Goal: Transaction & Acquisition: Purchase product/service

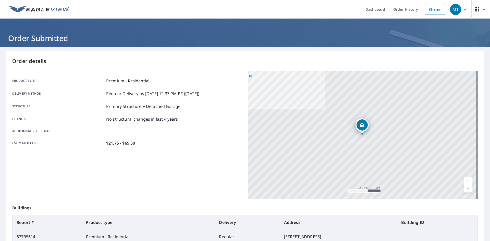
scroll to position [59, 0]
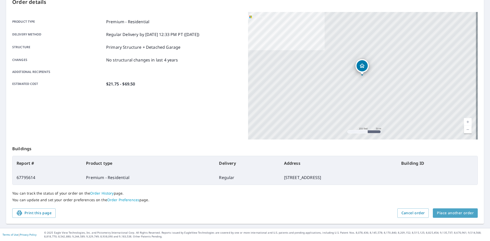
click at [456, 214] on span "Place another order" at bounding box center [455, 213] width 37 height 6
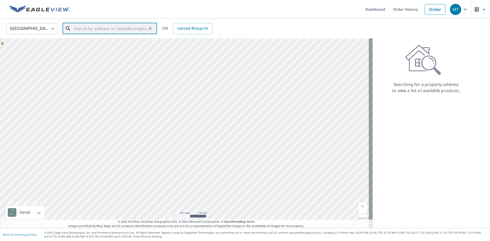
click at [107, 29] on input "text" at bounding box center [110, 28] width 73 height 14
click at [91, 48] on p "[GEOGRAPHIC_DATA]" at bounding box center [113, 48] width 80 height 5
type input "[STREET_ADDRESS]"
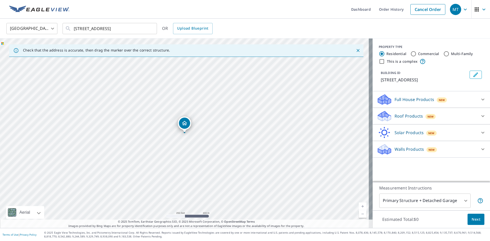
click at [385, 116] on icon at bounding box center [384, 114] width 13 height 6
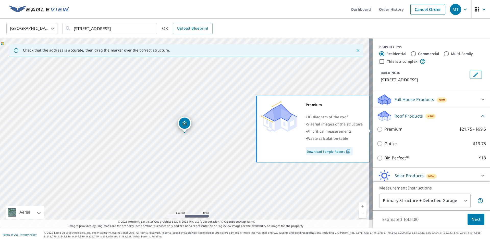
click at [377, 130] on input "Premium $21.75 - $69.5" at bounding box center [381, 129] width 8 height 6
checkbox input "true"
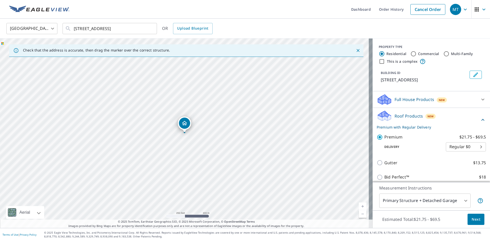
click at [471, 219] on span "Next" at bounding box center [475, 219] width 9 height 6
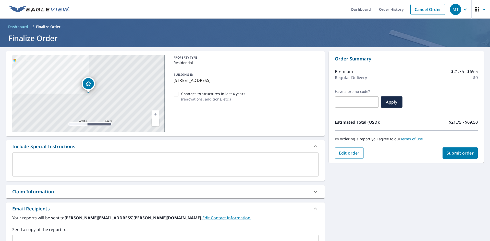
click at [36, 190] on div "Claim Information" at bounding box center [33, 191] width 42 height 7
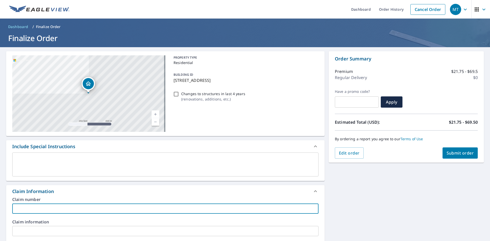
click at [21, 205] on input "text" at bounding box center [165, 209] width 306 height 10
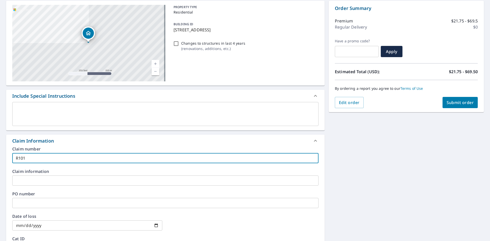
scroll to position [51, 0]
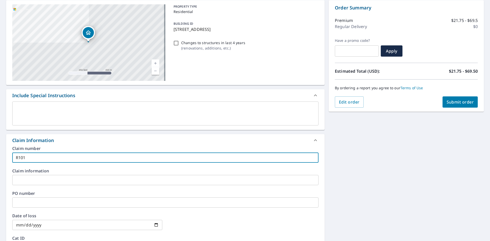
type input "R101"
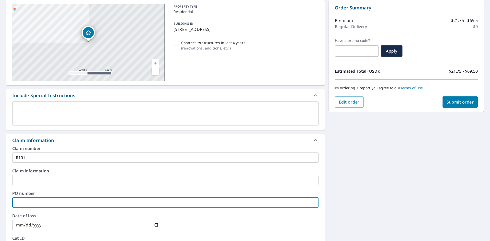
click at [19, 202] on input "text" at bounding box center [165, 202] width 306 height 10
type input "R101"
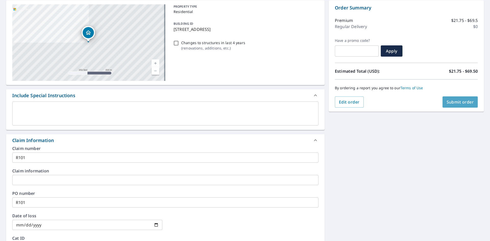
click at [448, 105] on button "Submit order" at bounding box center [459, 101] width 35 height 11
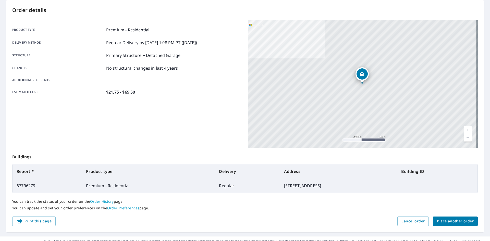
click at [451, 221] on span "Place another order" at bounding box center [455, 221] width 37 height 6
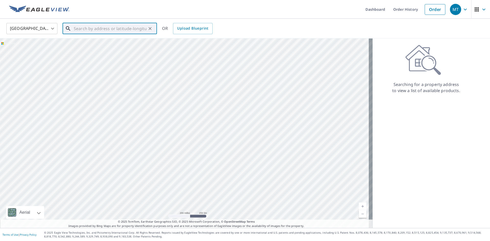
click at [83, 29] on input "text" at bounding box center [110, 28] width 73 height 14
click at [80, 47] on p "[GEOGRAPHIC_DATA]" at bounding box center [113, 48] width 80 height 5
type input "[STREET_ADDRESS]"
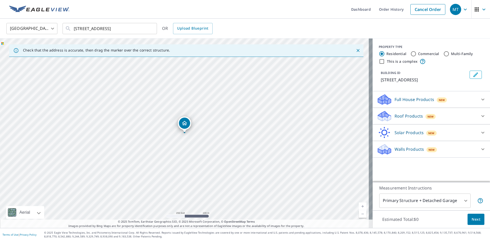
click at [380, 118] on icon at bounding box center [383, 114] width 11 height 6
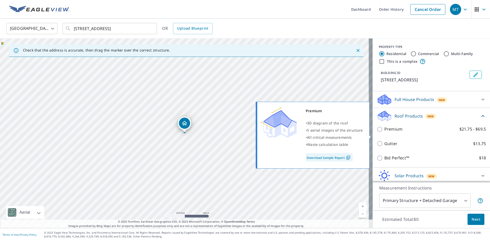
click at [377, 132] on input "Premium $21.75 - $69.5" at bounding box center [381, 129] width 8 height 6
checkbox input "true"
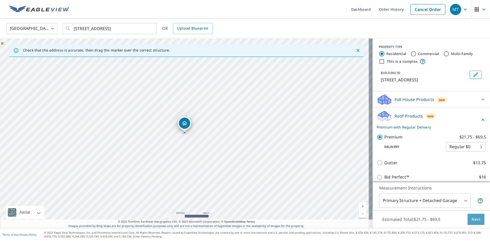
click at [473, 220] on span "Next" at bounding box center [475, 219] width 9 height 6
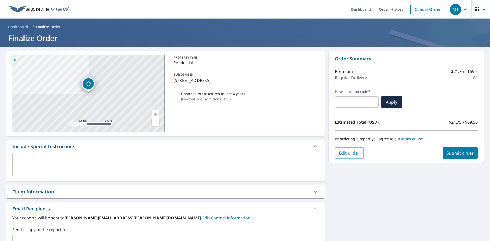
click at [43, 194] on div "Claim Information" at bounding box center [33, 191] width 42 height 7
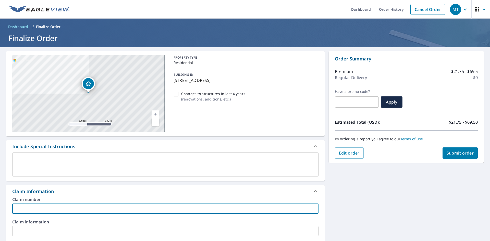
click at [26, 207] on input "text" at bounding box center [165, 209] width 306 height 10
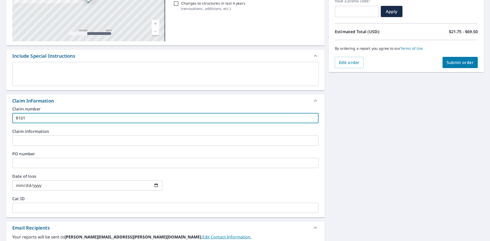
scroll to position [102, 0]
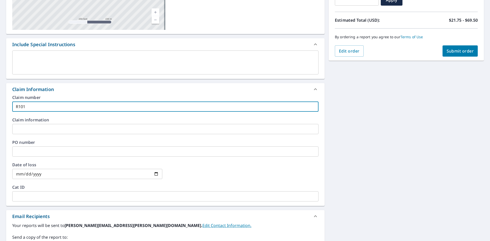
type input "R101"
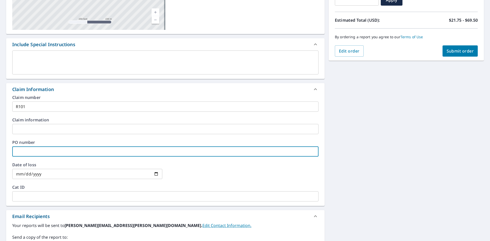
click at [23, 153] on input "text" at bounding box center [165, 151] width 306 height 10
type input "R101"
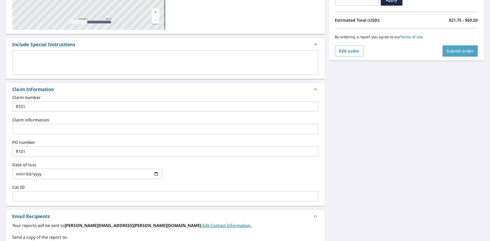
click at [450, 52] on span "Submit order" at bounding box center [459, 51] width 27 height 6
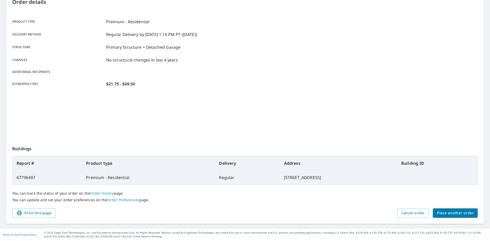
scroll to position [59, 0]
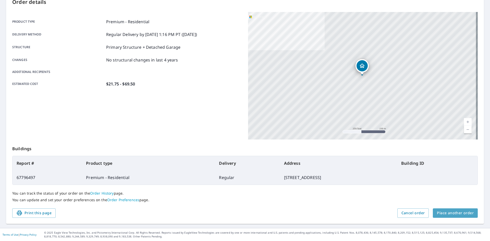
click at [454, 213] on span "Place another order" at bounding box center [455, 213] width 37 height 6
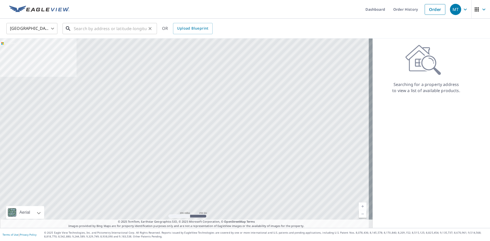
click at [82, 30] on input "text" at bounding box center [110, 28] width 73 height 14
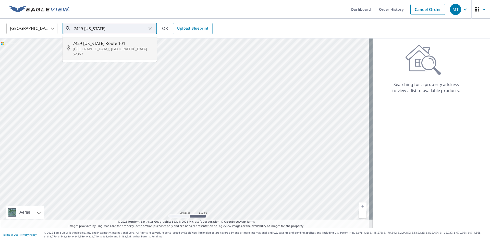
click at [96, 47] on p "[GEOGRAPHIC_DATA], [GEOGRAPHIC_DATA] 62367" at bounding box center [113, 51] width 80 height 10
type input "[STREET_ADDRESS][US_STATE]"
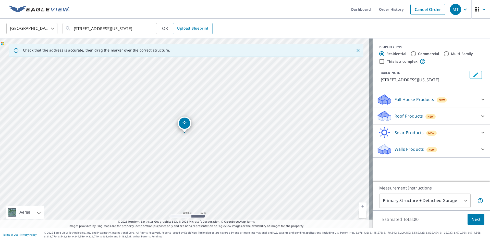
click at [378, 118] on icon at bounding box center [384, 114] width 13 height 6
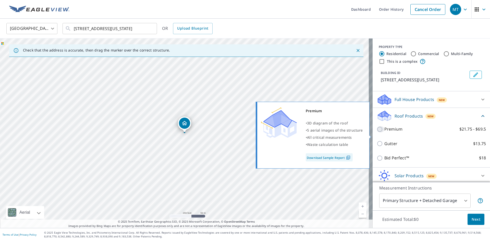
click at [377, 132] on input "Premium $21.75 - $69.5" at bounding box center [381, 129] width 8 height 6
checkbox input "true"
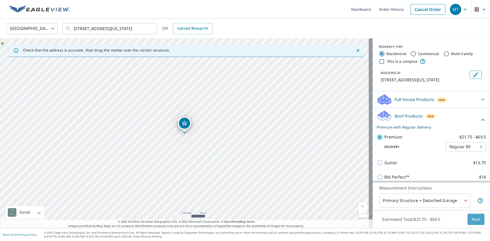
click at [471, 220] on span "Next" at bounding box center [475, 219] width 9 height 6
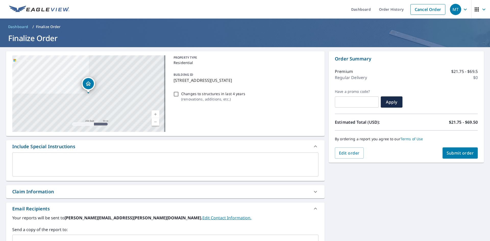
click at [25, 193] on div "Claim Information" at bounding box center [33, 191] width 42 height 7
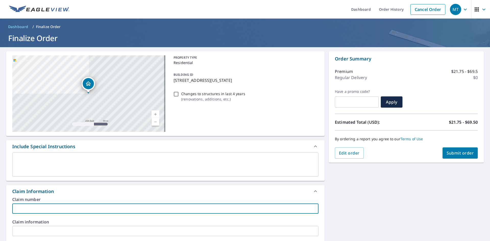
click at [19, 210] on input "text" at bounding box center [165, 209] width 306 height 10
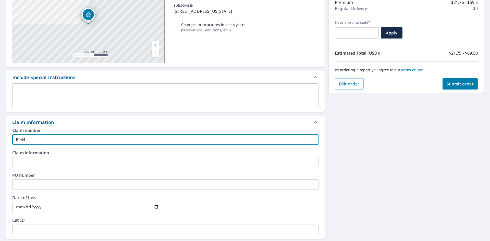
scroll to position [77, 0]
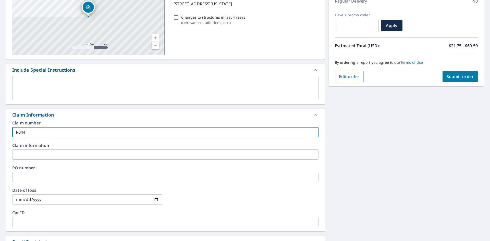
type input "R044"
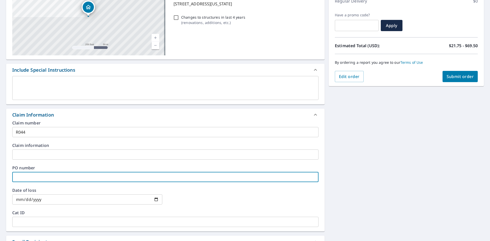
click at [24, 178] on input "text" at bounding box center [165, 177] width 306 height 10
type input "R044"
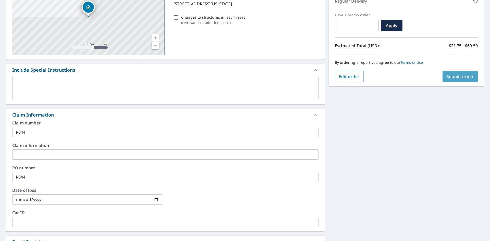
click at [455, 78] on span "Submit order" at bounding box center [459, 77] width 27 height 6
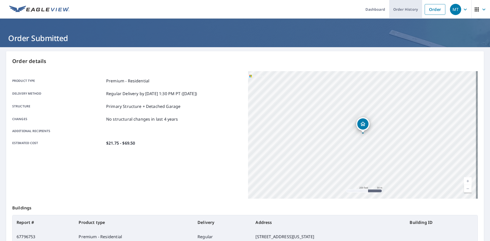
click at [404, 12] on link "Order History" at bounding box center [405, 9] width 33 height 19
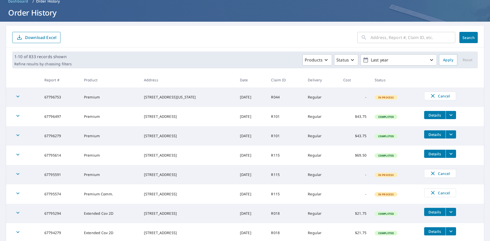
scroll to position [51, 0]
